Goal: Task Accomplishment & Management: Complete application form

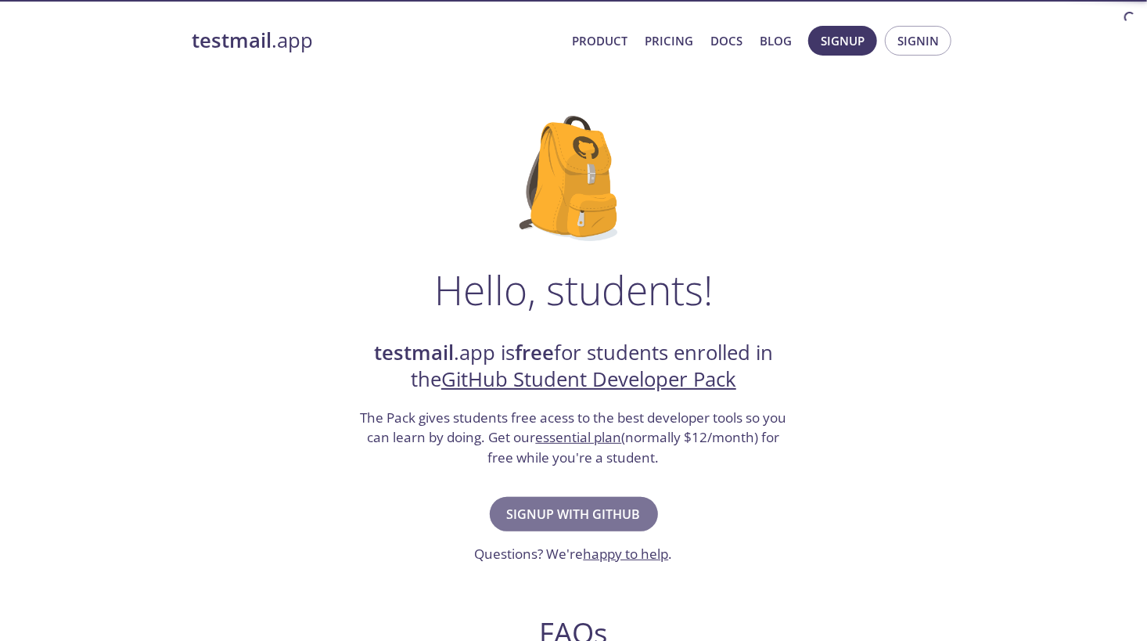
click at [561, 516] on span "Signup with GitHub" at bounding box center [574, 514] width 134 height 22
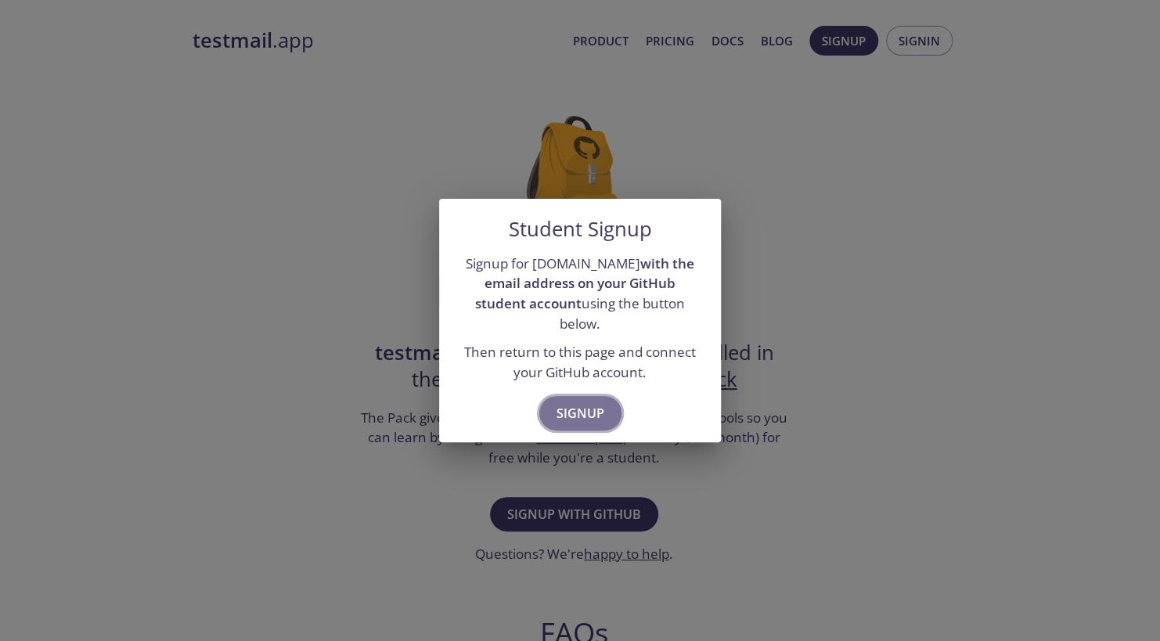
click at [586, 404] on span "Signup" at bounding box center [580, 413] width 48 height 22
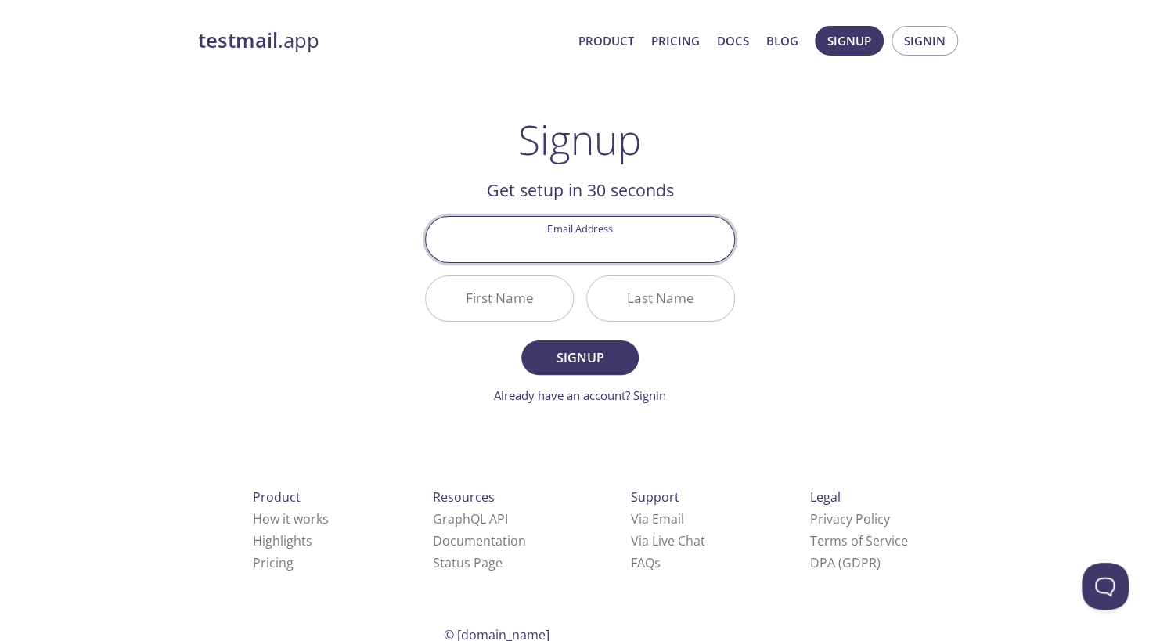
click at [584, 248] on input "Email Address" at bounding box center [580, 239] width 308 height 45
type input "[EMAIL_ADDRESS][DOMAIN_NAME]"
type input "Usama"
type input "Ijaz"
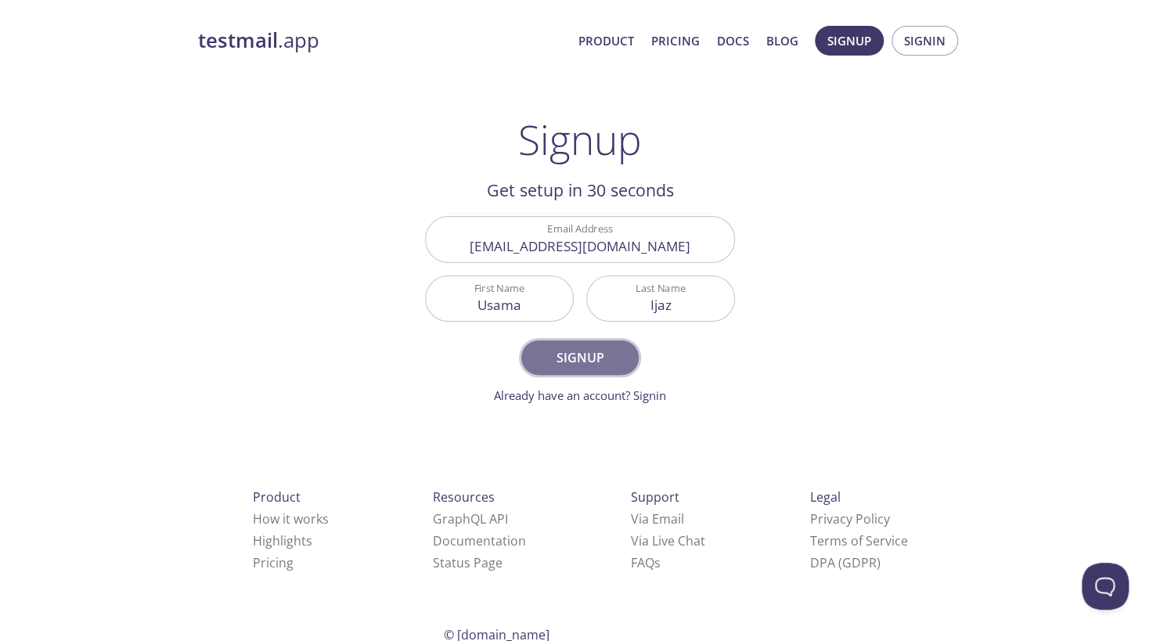
click at [591, 364] on span "Signup" at bounding box center [579, 358] width 83 height 22
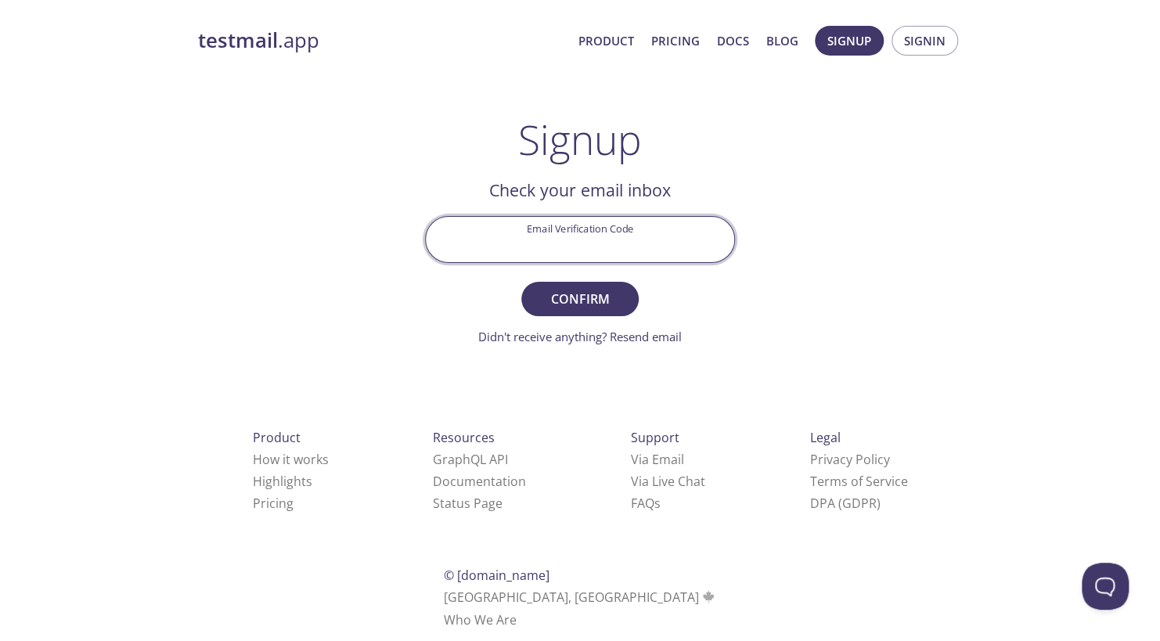
click at [505, 232] on input "Email Verification Code" at bounding box center [580, 239] width 308 height 45
type input "GPJ4MT9"
click at [605, 304] on span "Confirm" at bounding box center [579, 299] width 83 height 22
